Goal: Use online tool/utility: Utilize a website feature to perform a specific function

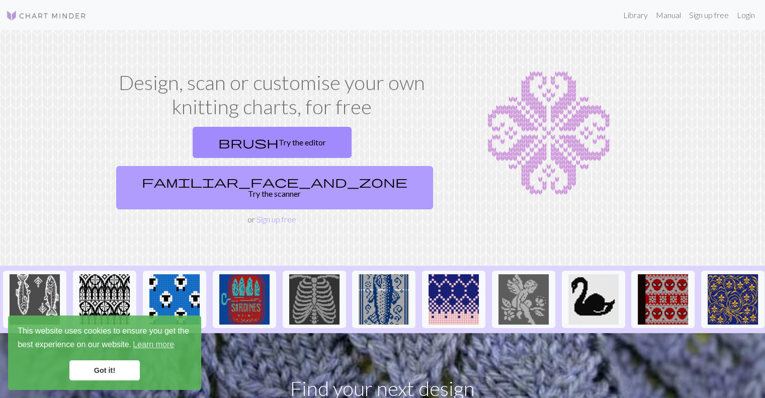
click at [315, 166] on link "familiar_face_and_zone Try the scanner" at bounding box center [274, 187] width 317 height 43
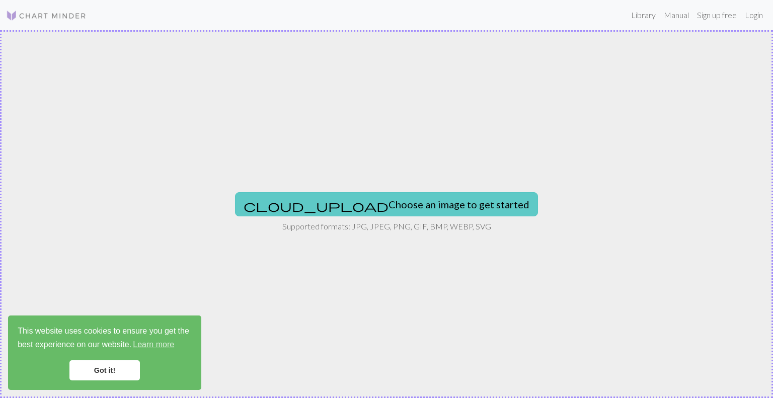
click at [339, 206] on button "cloud_upload Choose an image to get started" at bounding box center [386, 204] width 303 height 24
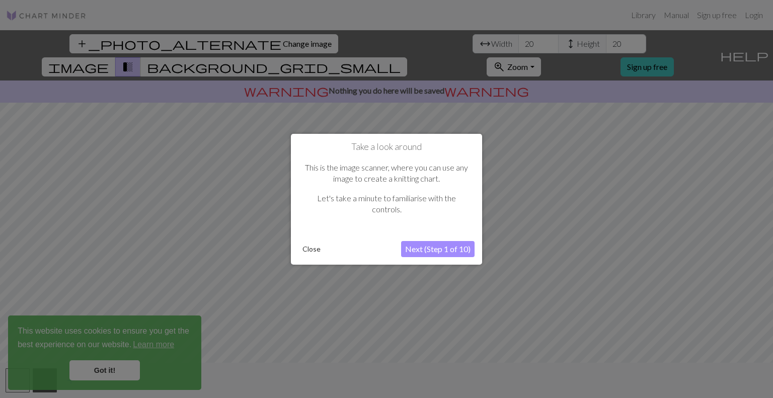
click at [312, 242] on button "Close" at bounding box center [311, 248] width 26 height 15
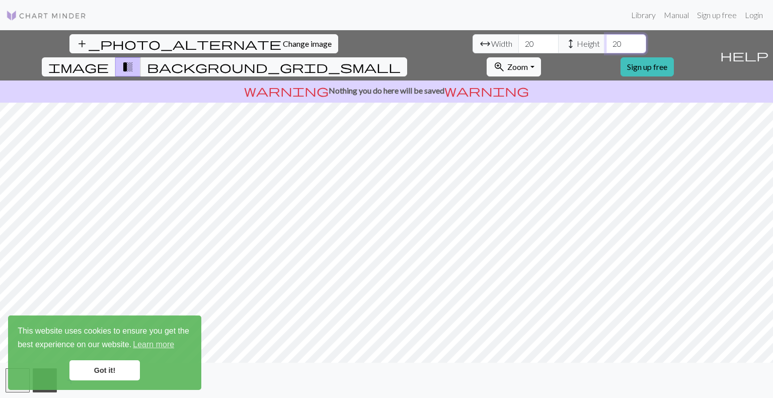
click at [606, 45] on input "20" at bounding box center [626, 43] width 40 height 19
type input "40"
click at [518, 43] on input "20" at bounding box center [538, 43] width 40 height 19
click at [518, 45] on input "40" at bounding box center [538, 43] width 40 height 19
type input "50"
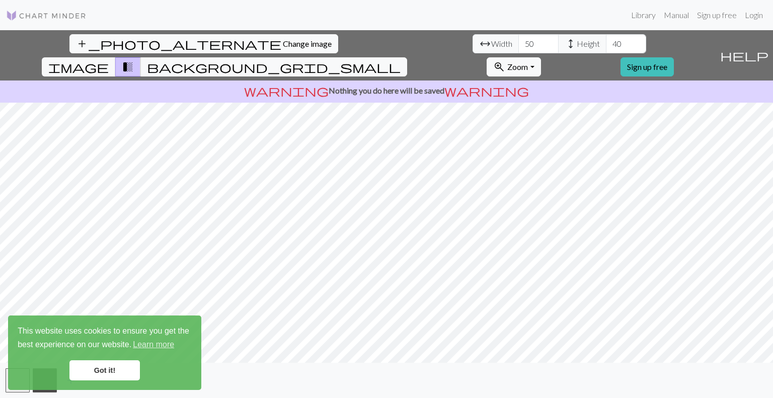
click at [99, 368] on link "Got it!" at bounding box center [104, 370] width 70 height 20
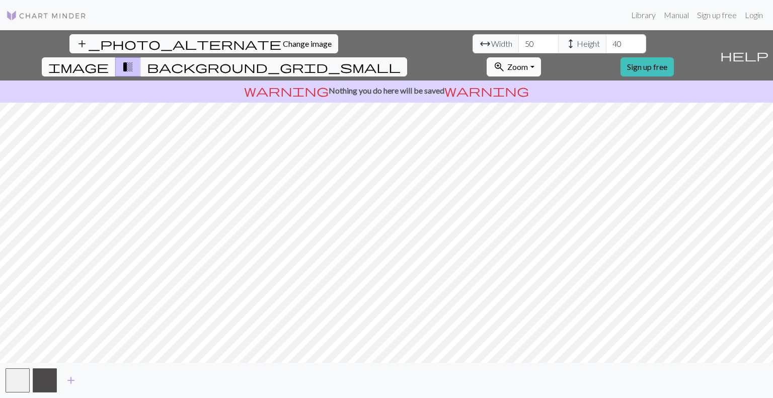
click at [540, 57] on button "zoom_in Zoom Zoom" at bounding box center [513, 66] width 54 height 19
click at [566, 138] on button "50%" at bounding box center [526, 146] width 79 height 16
click at [540, 57] on button "zoom_in Zoom Zoom" at bounding box center [513, 66] width 54 height 19
click at [566, 154] on button "100%" at bounding box center [526, 162] width 79 height 16
click at [540, 57] on button "zoom_in Zoom Zoom" at bounding box center [513, 66] width 54 height 19
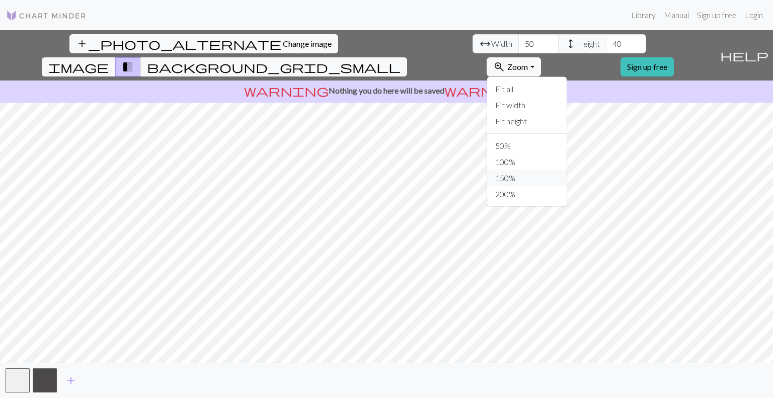
click at [566, 170] on button "150%" at bounding box center [526, 178] width 79 height 16
